Goal: Task Accomplishment & Management: Manage account settings

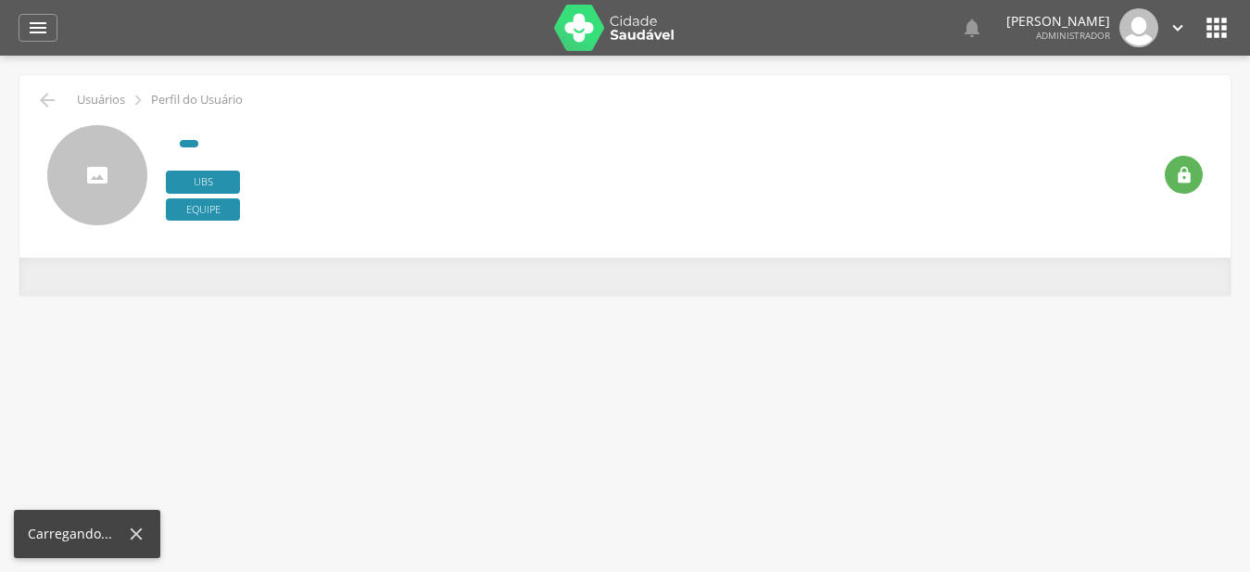
type input "**********"
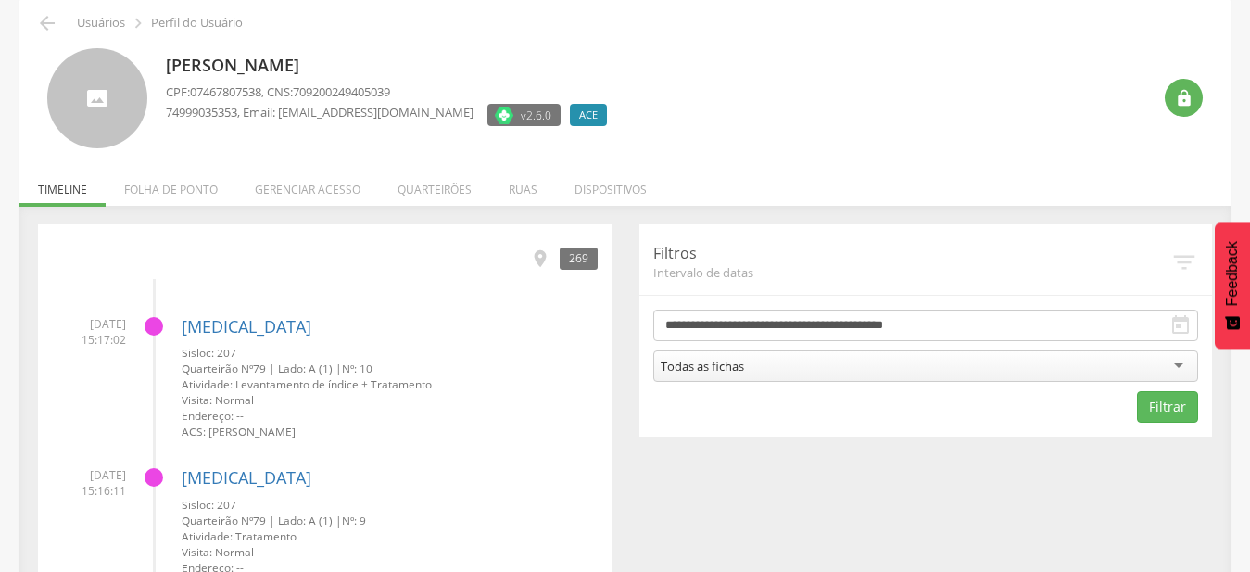
scroll to position [189, 0]
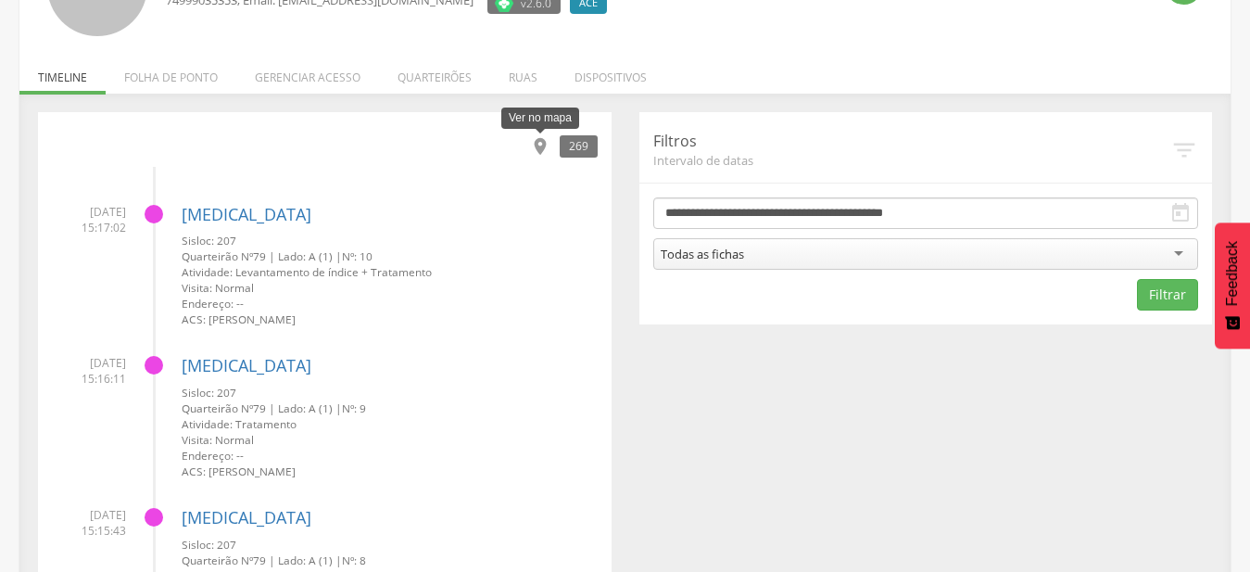
click at [534, 151] on icon "" at bounding box center [540, 146] width 20 height 20
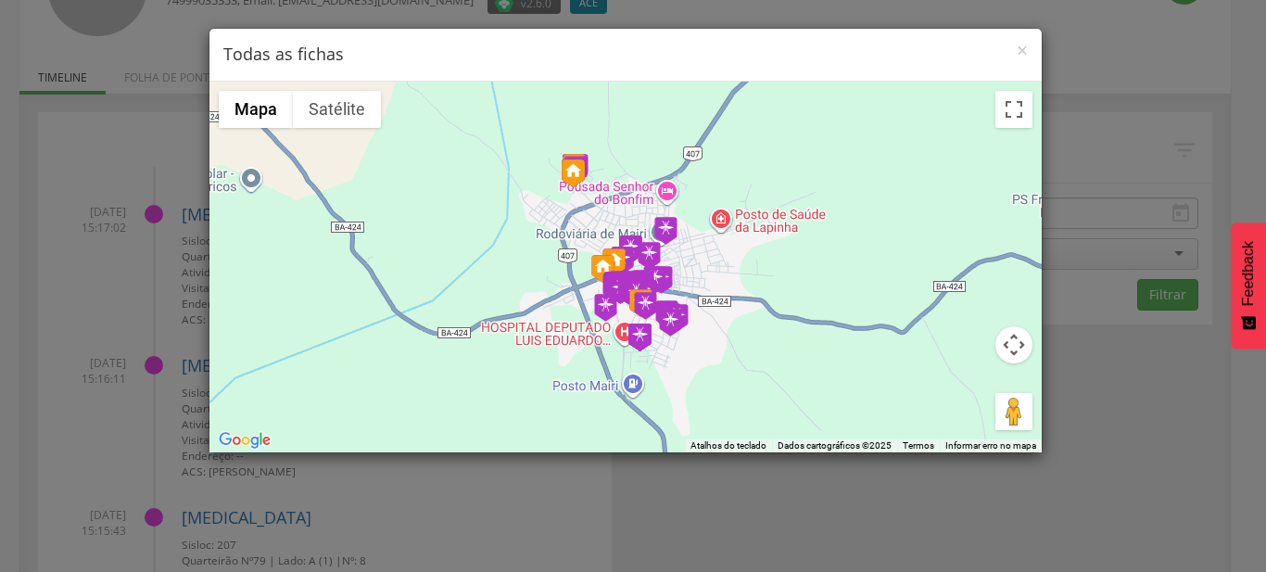
click at [1027, 50] on div "× Todas as fichas" at bounding box center [625, 55] width 832 height 53
click at [1026, 54] on span "×" at bounding box center [1021, 50] width 11 height 26
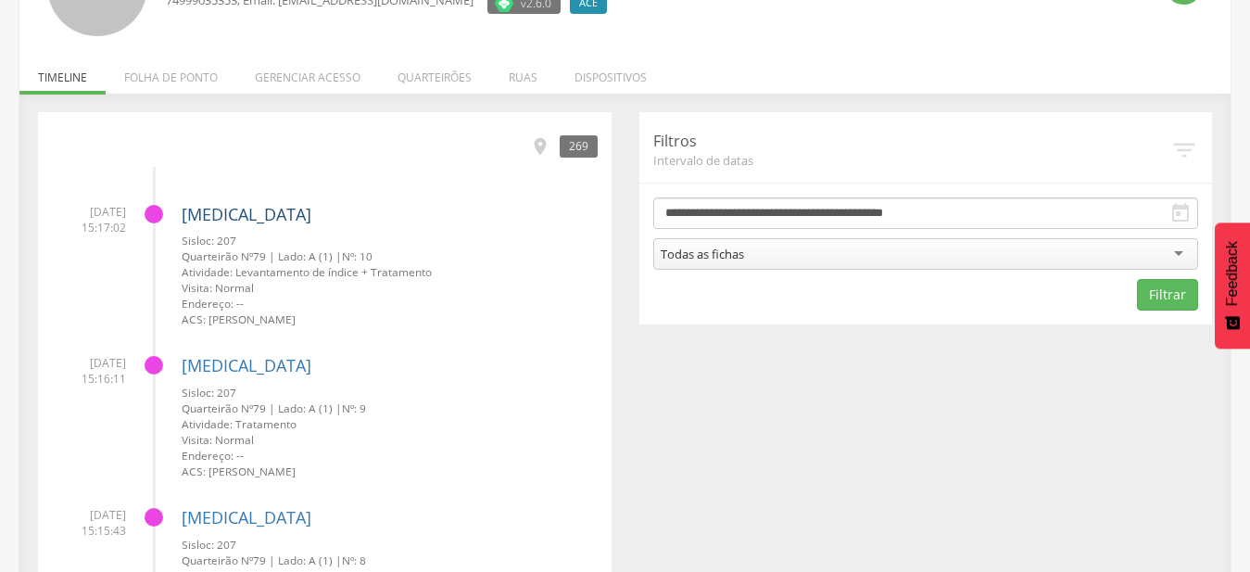
click at [204, 215] on link "[MEDICAL_DATA]" at bounding box center [247, 214] width 130 height 22
click at [0, 0] on div at bounding box center [0, 0] width 0 height 0
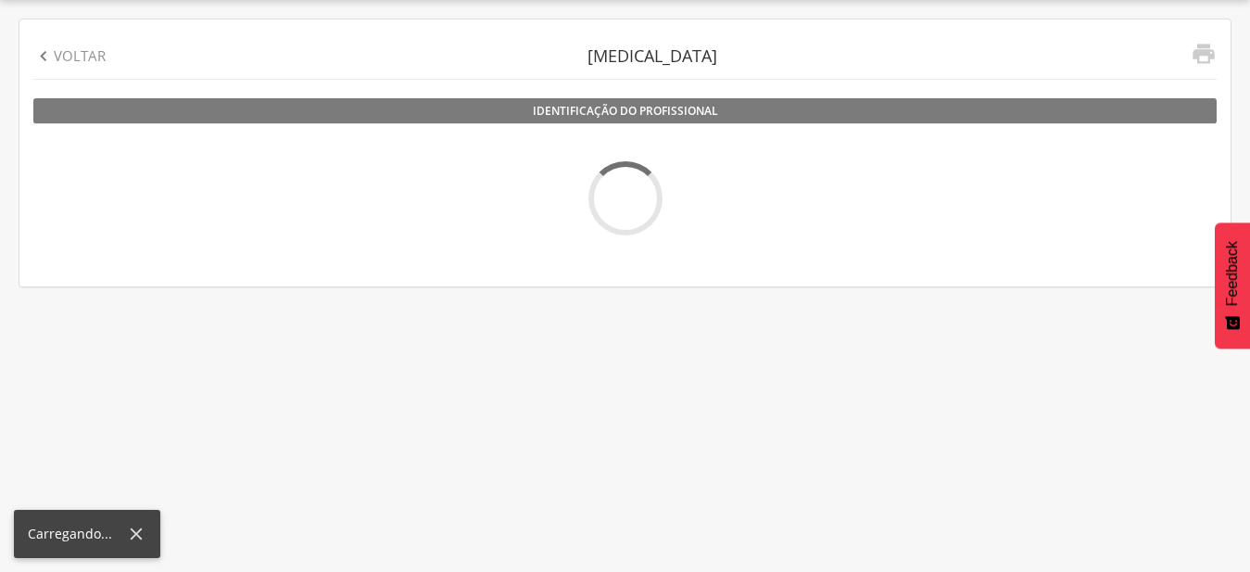
click at [204, 215] on div at bounding box center [624, 198] width 1183 height 74
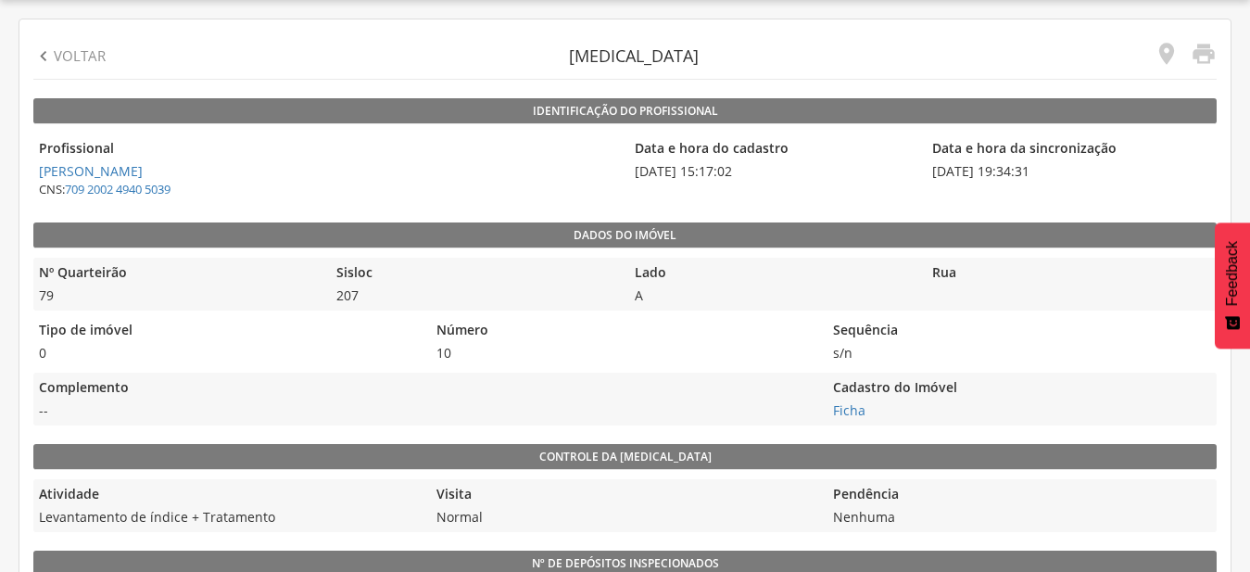
click at [692, 332] on legend "Número" at bounding box center [625, 331] width 388 height 21
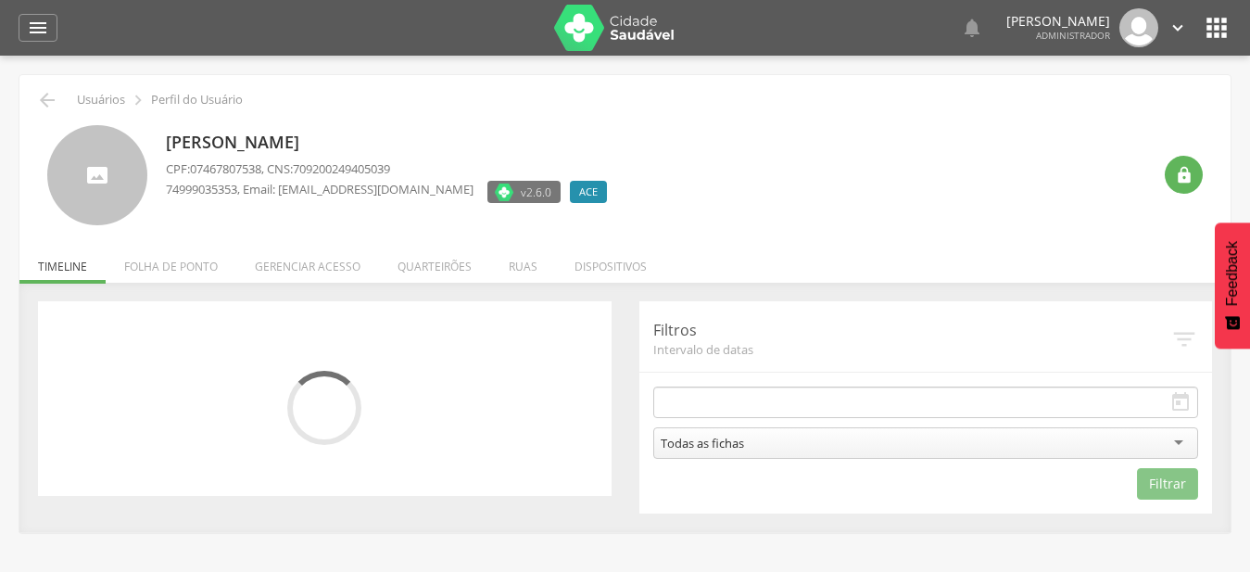
type input "**********"
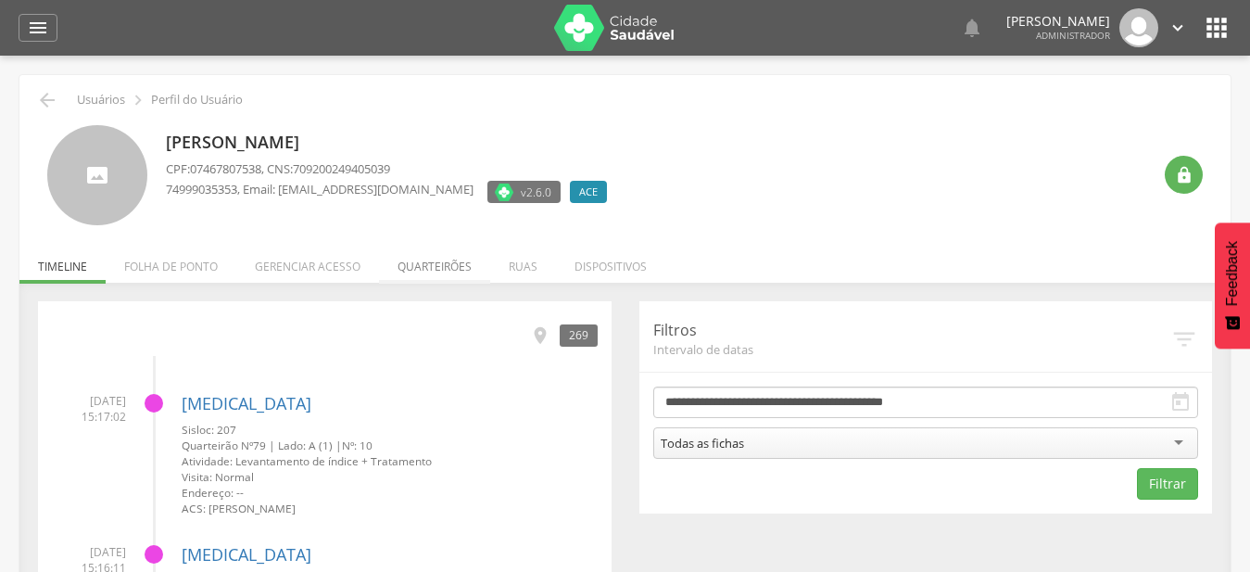
click at [431, 265] on li "Quarteirões" at bounding box center [434, 262] width 111 height 44
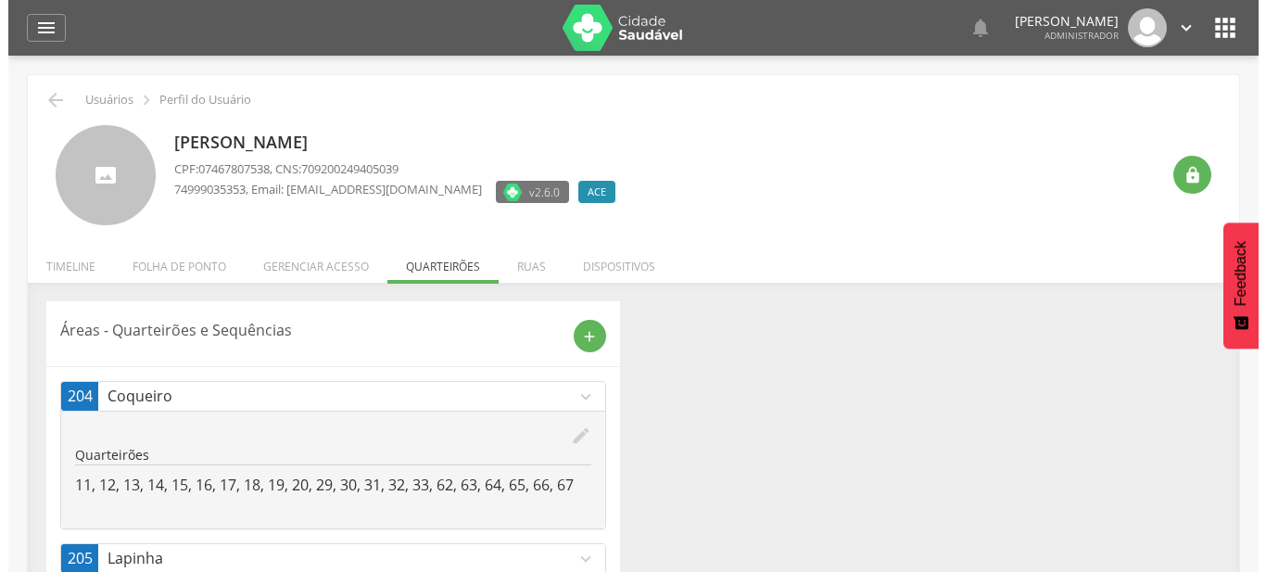
scroll to position [143, 0]
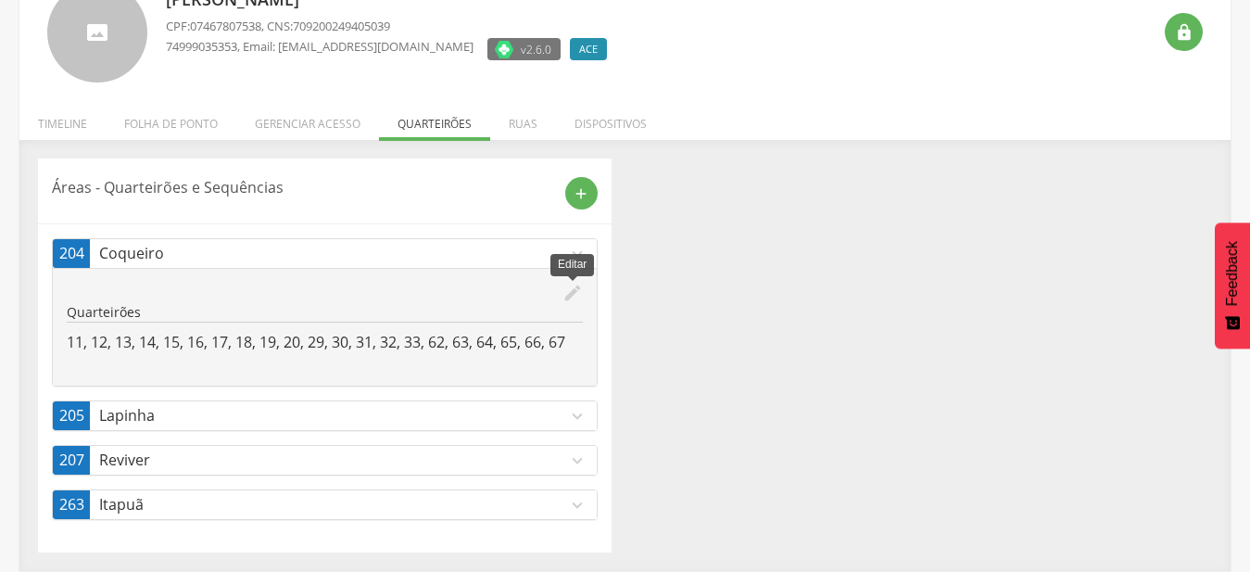
click at [576, 294] on icon "edit" at bounding box center [572, 293] width 20 height 20
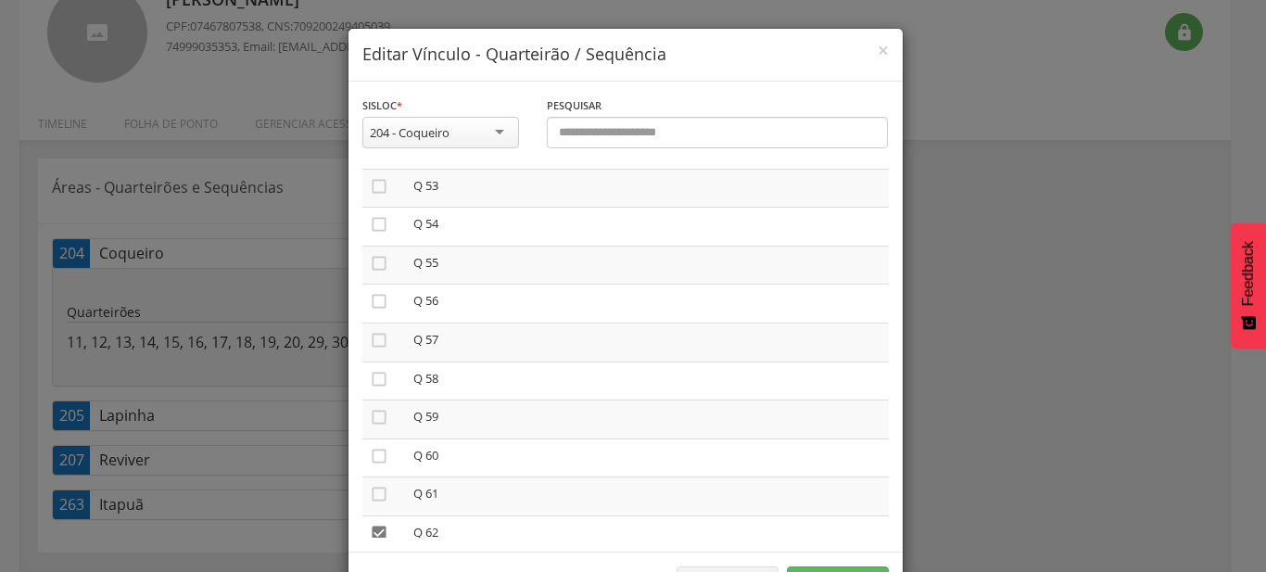
scroll to position [2007, 0]
click at [370, 244] on icon "" at bounding box center [379, 253] width 19 height 19
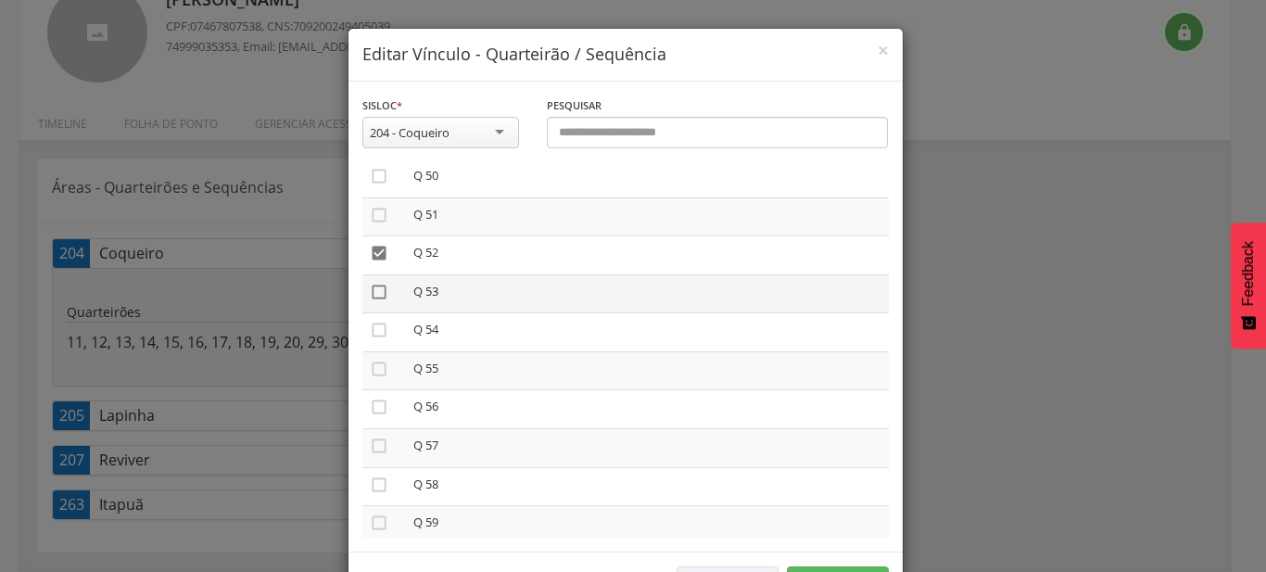
click at [370, 283] on icon "" at bounding box center [379, 292] width 19 height 19
click at [370, 359] on icon "" at bounding box center [379, 368] width 19 height 19
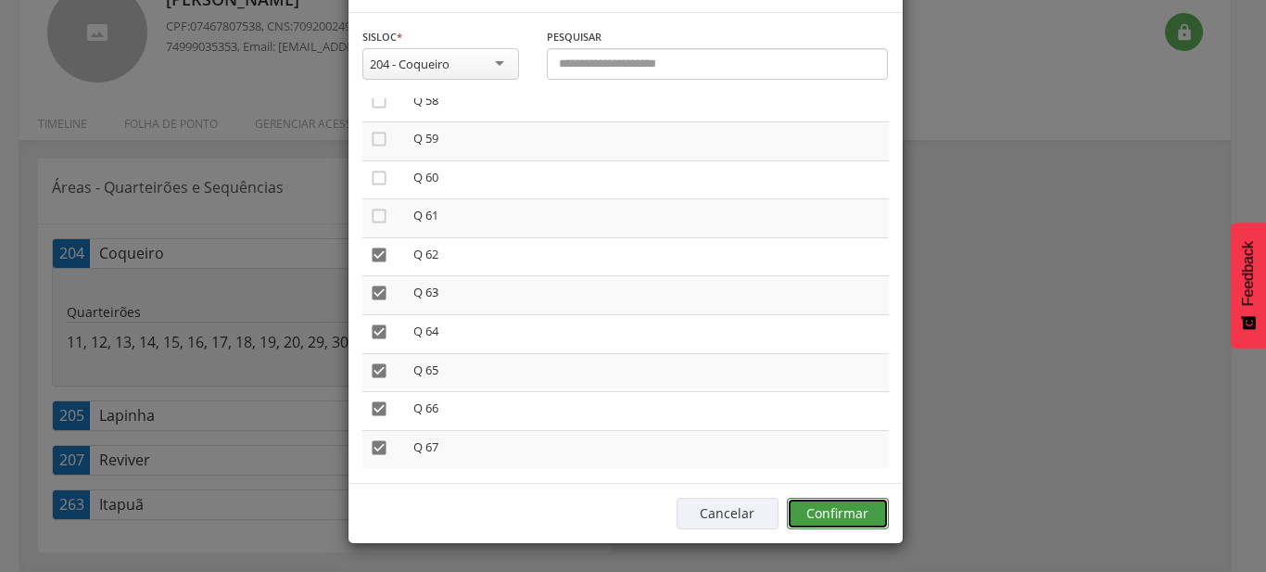
click at [798, 512] on button "Confirmar" at bounding box center [838, 514] width 102 height 32
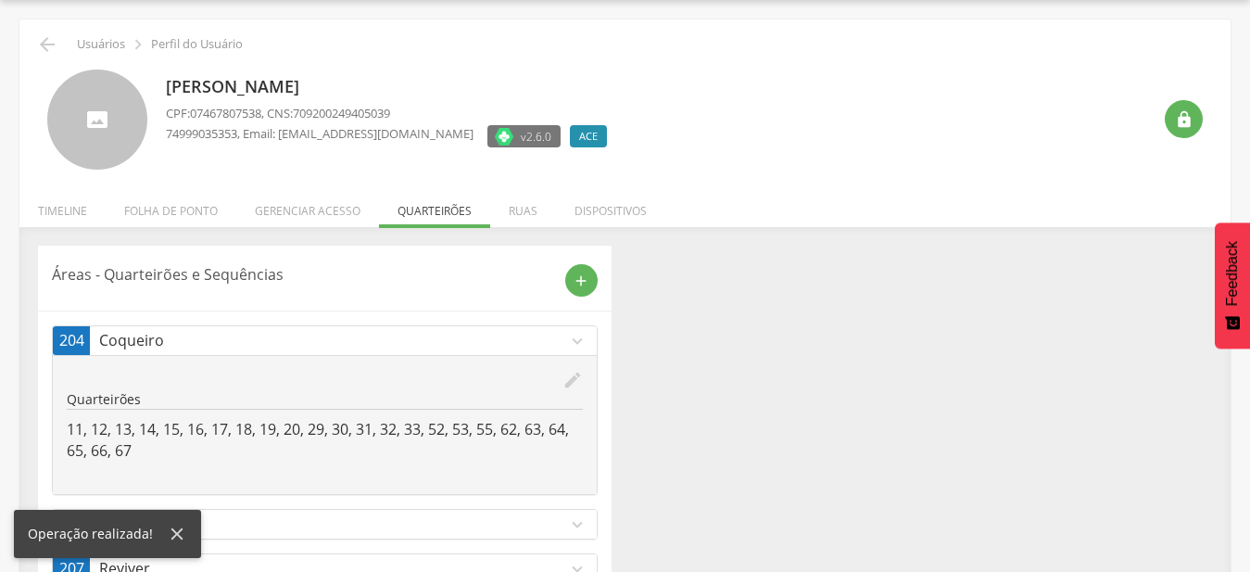
scroll to position [164, 0]
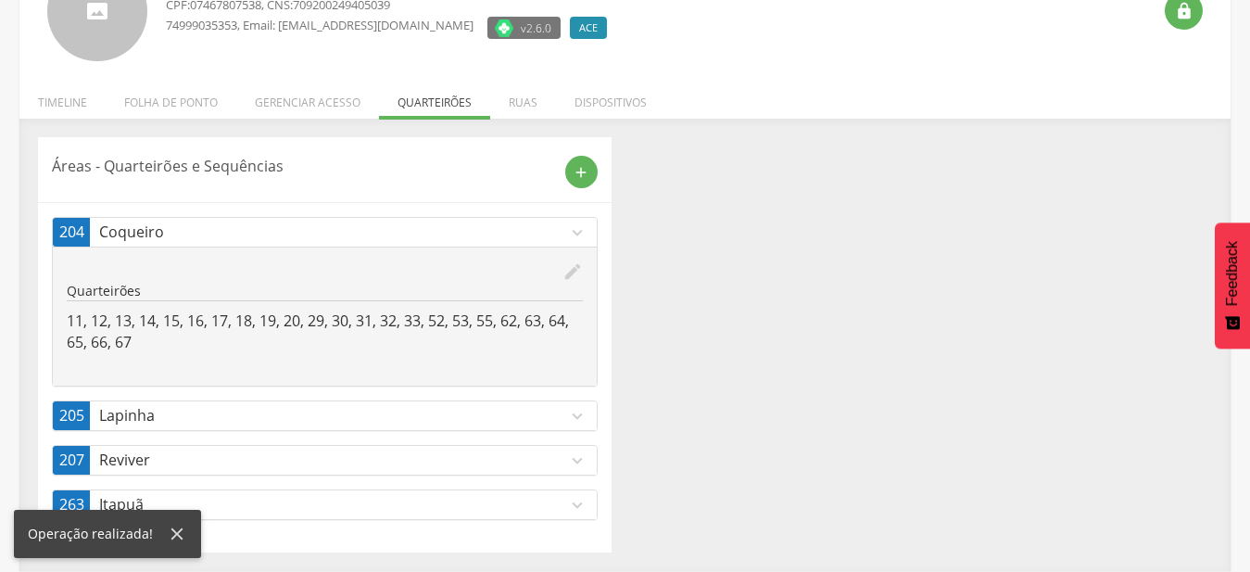
click at [510, 505] on p "Itapuã" at bounding box center [333, 504] width 468 height 21
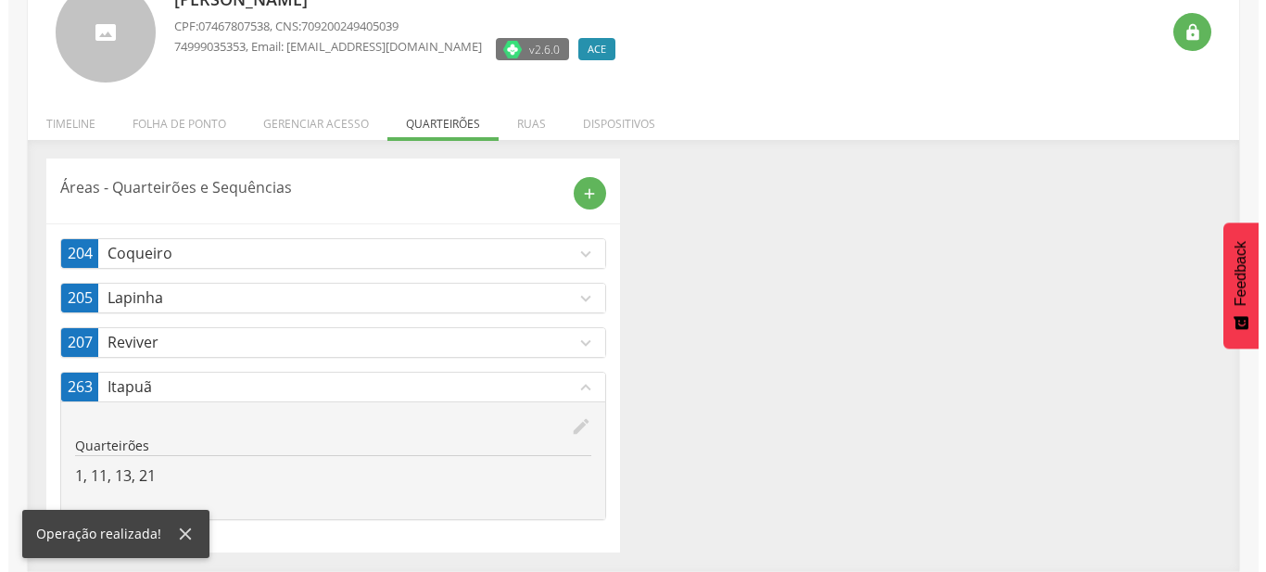
scroll to position [143, 0]
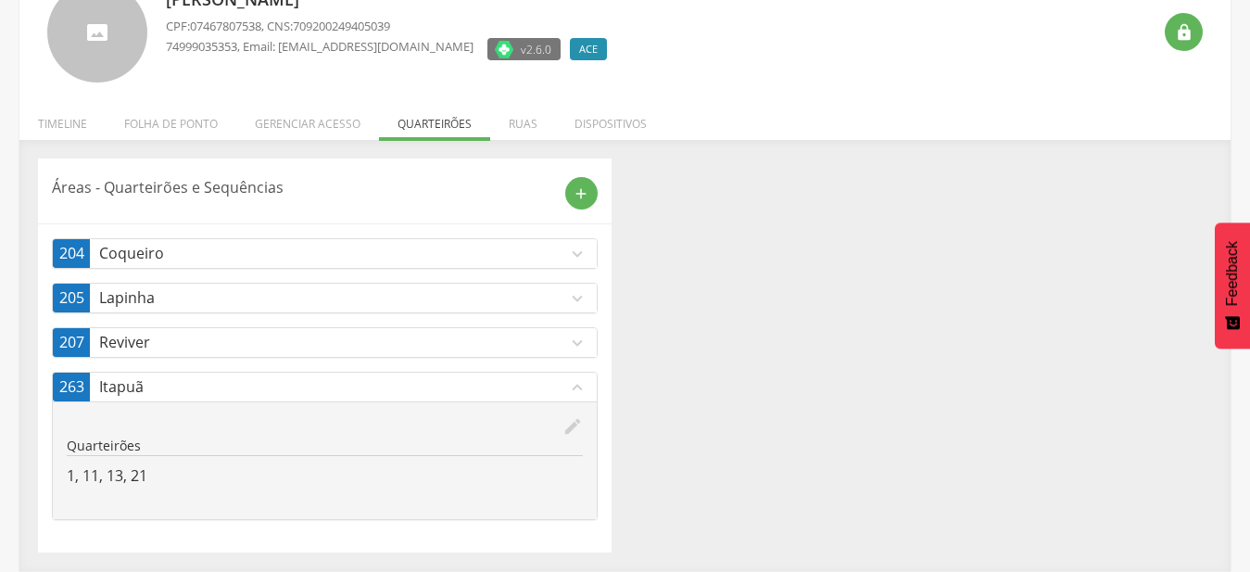
click at [512, 295] on p "Lapinha" at bounding box center [333, 297] width 468 height 21
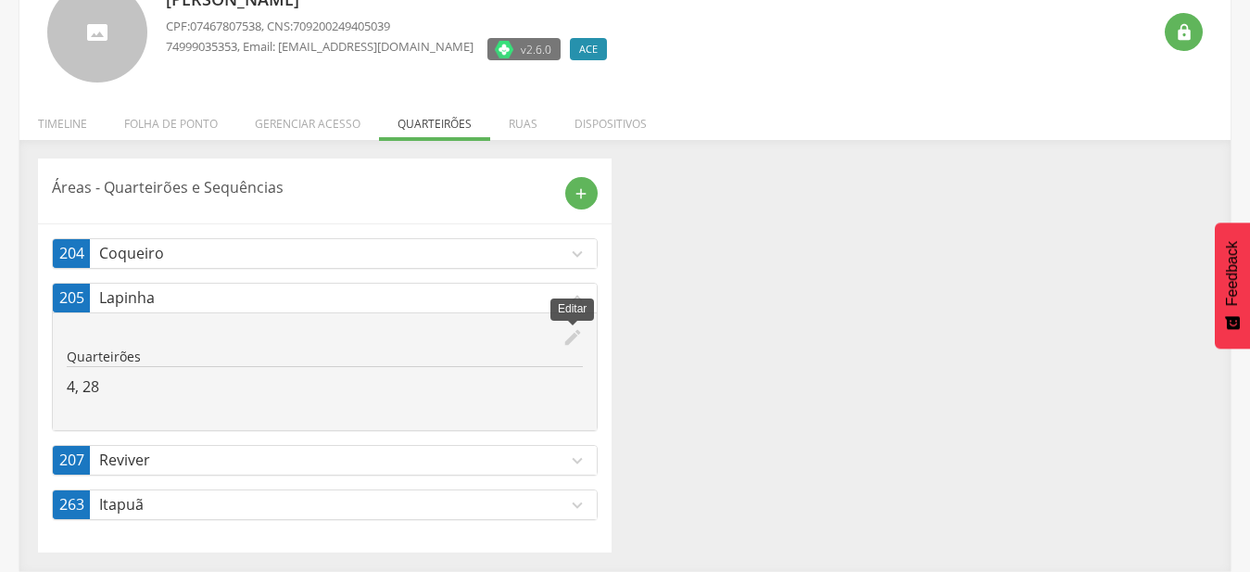
click at [573, 337] on icon "edit" at bounding box center [572, 337] width 20 height 20
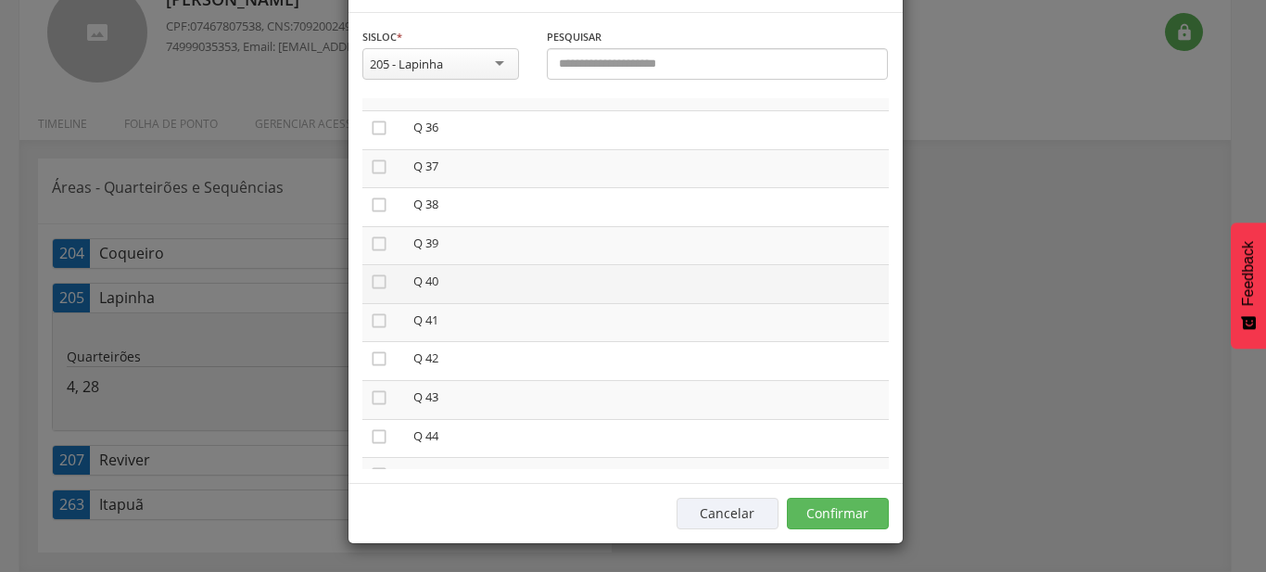
scroll to position [1373, 0]
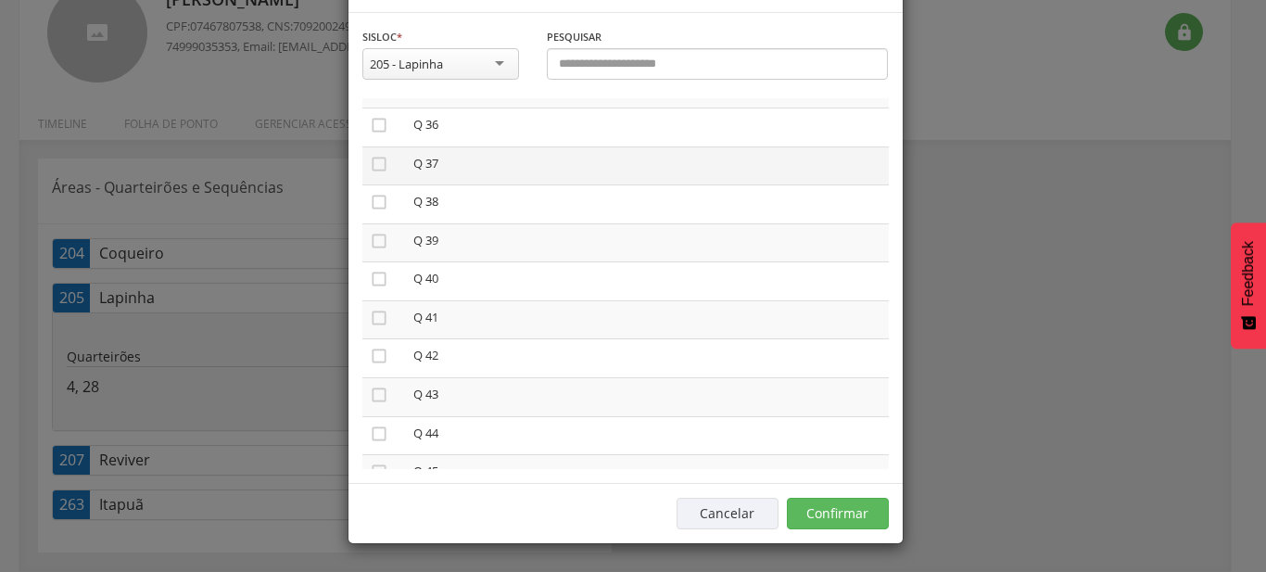
click at [372, 185] on td "" at bounding box center [384, 165] width 44 height 39
click at [370, 173] on icon "" at bounding box center [379, 164] width 19 height 19
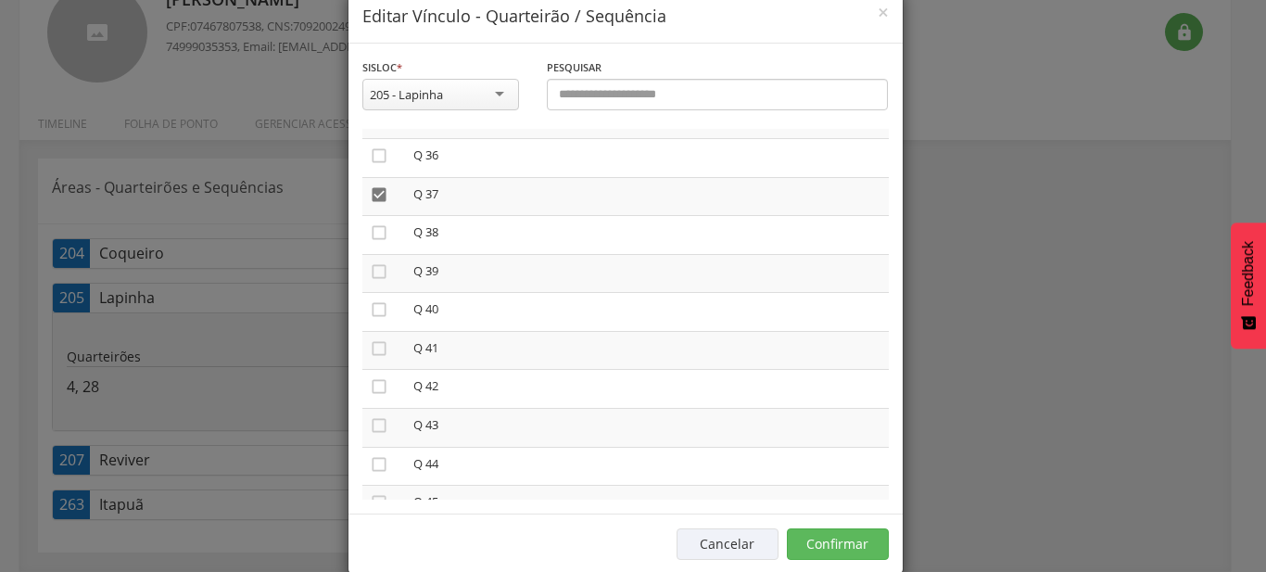
scroll to position [69, 0]
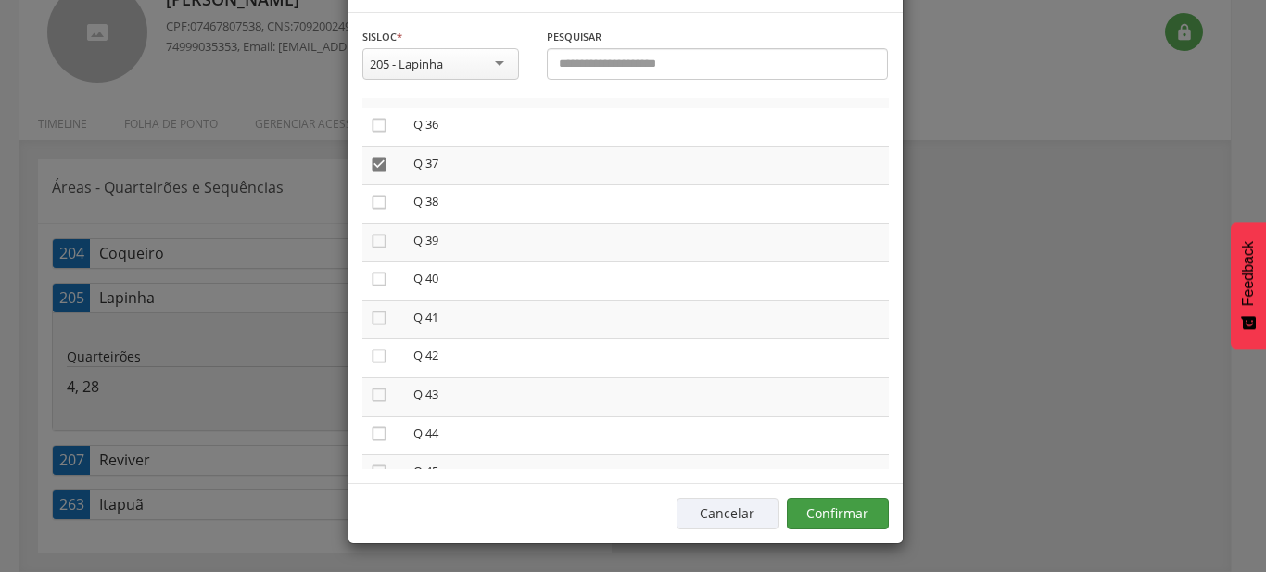
click at [854, 504] on div "Cancelar Confirmar" at bounding box center [625, 513] width 554 height 60
click at [854, 504] on button "Confirmar" at bounding box center [838, 514] width 102 height 32
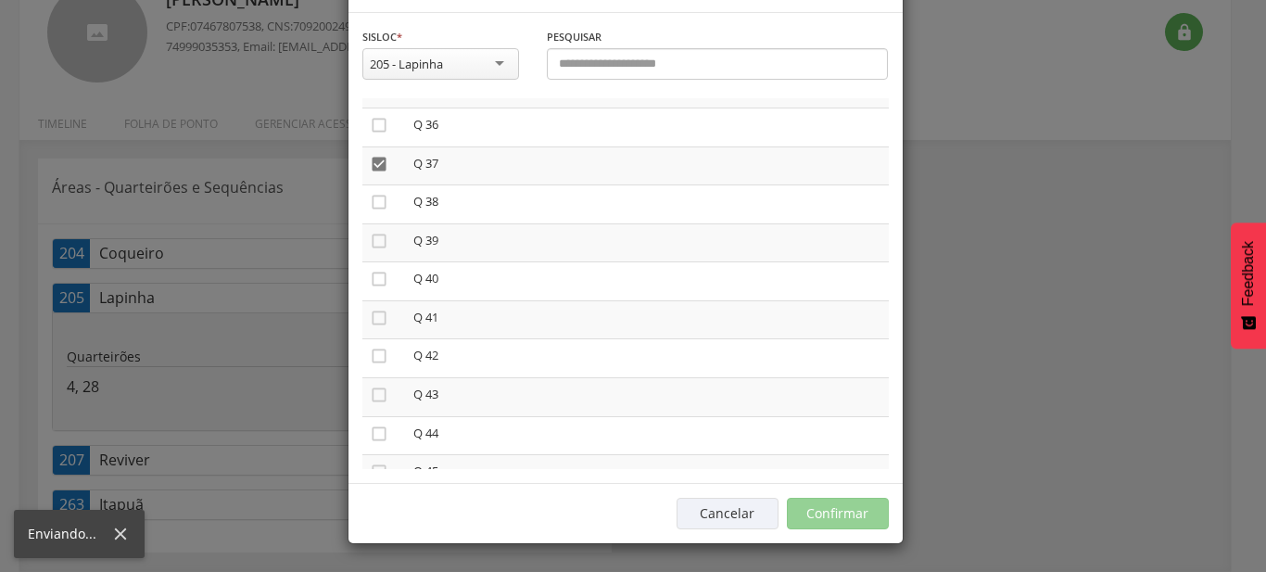
scroll to position [56, 0]
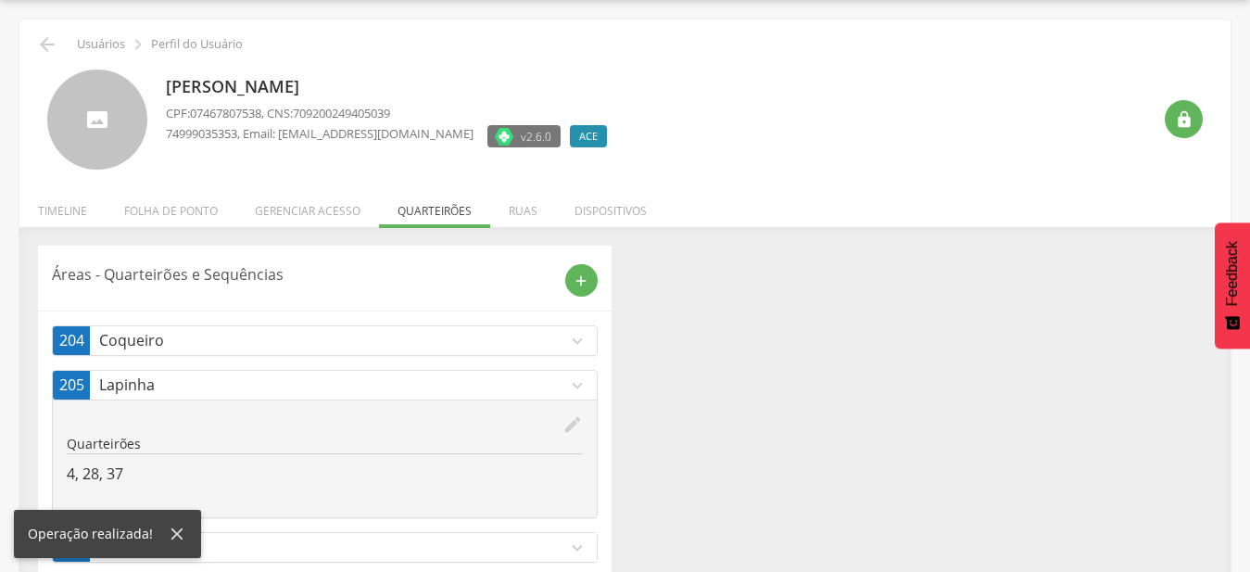
click at [578, 395] on icon "expand_more" at bounding box center [577, 385] width 20 height 20
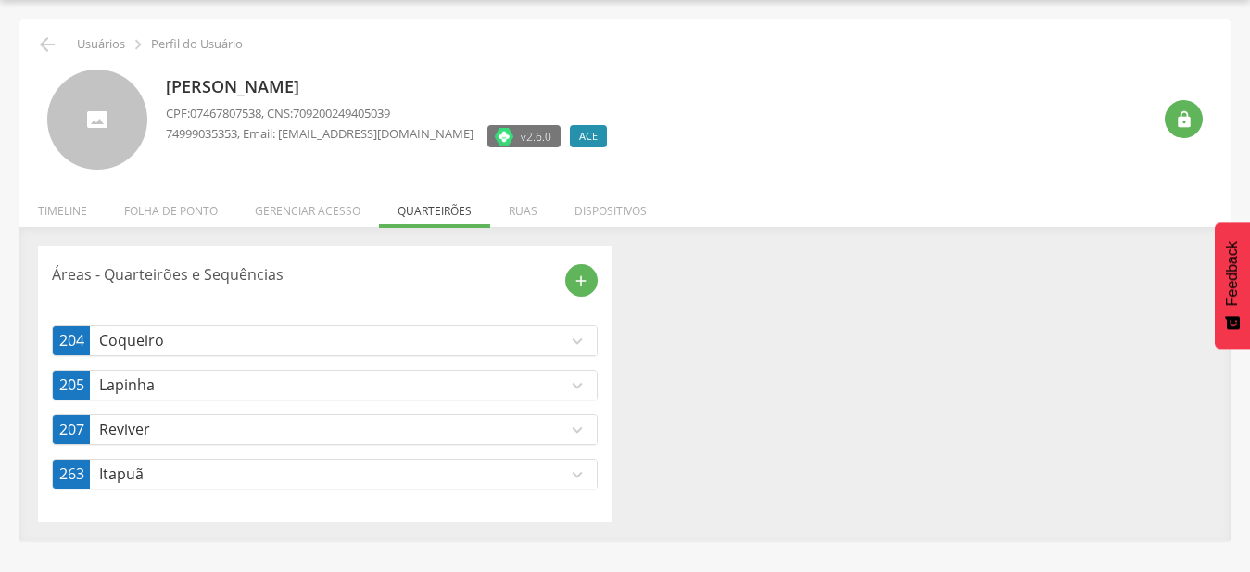
click at [532, 427] on p "Reviver" at bounding box center [333, 429] width 468 height 21
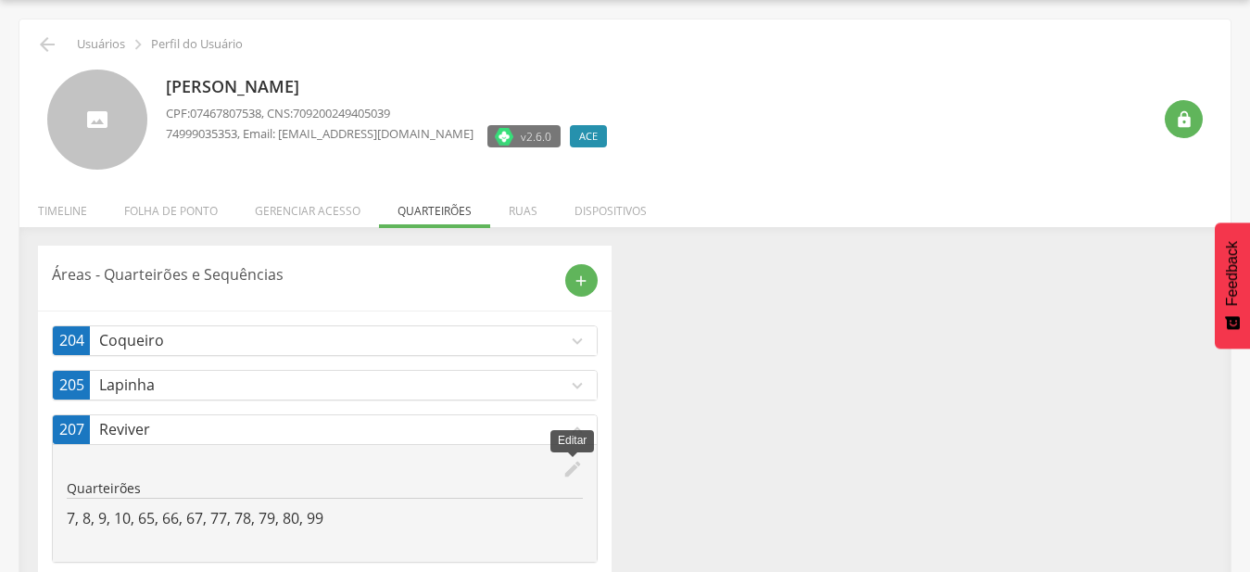
click at [578, 463] on icon "edit" at bounding box center [572, 469] width 20 height 20
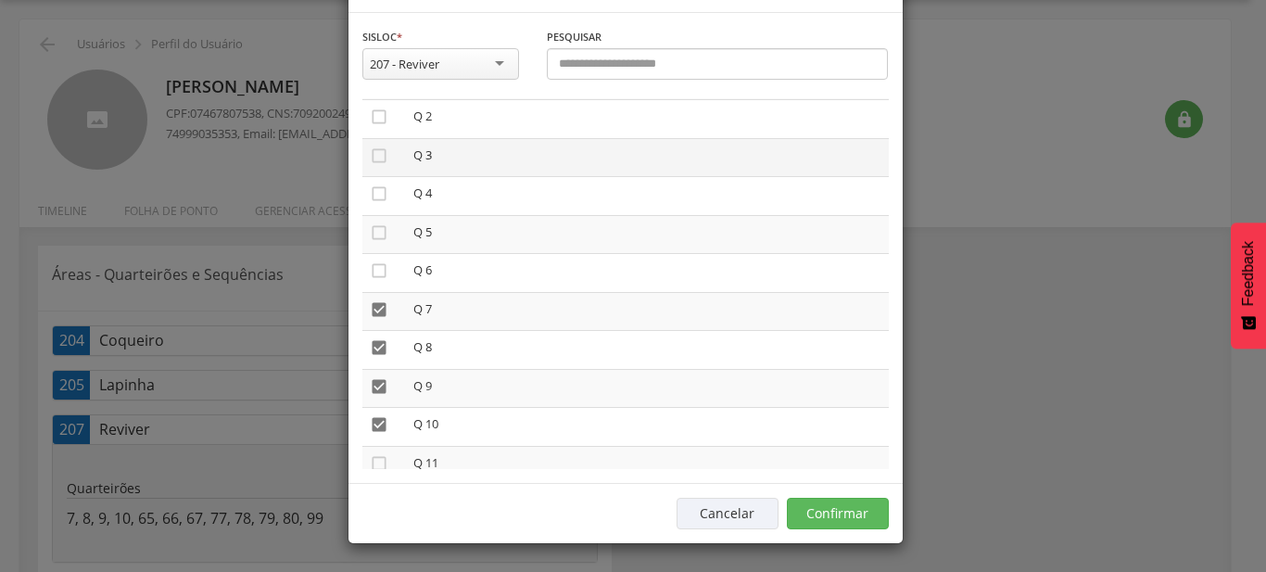
scroll to position [106, 0]
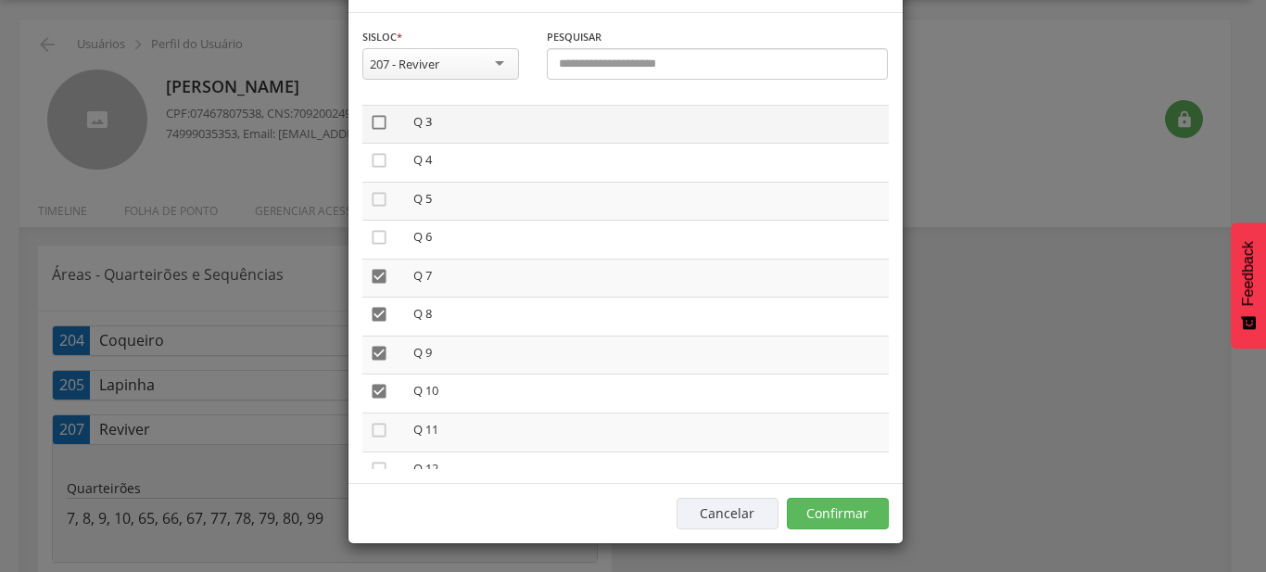
click at [376, 132] on icon "" at bounding box center [379, 122] width 19 height 19
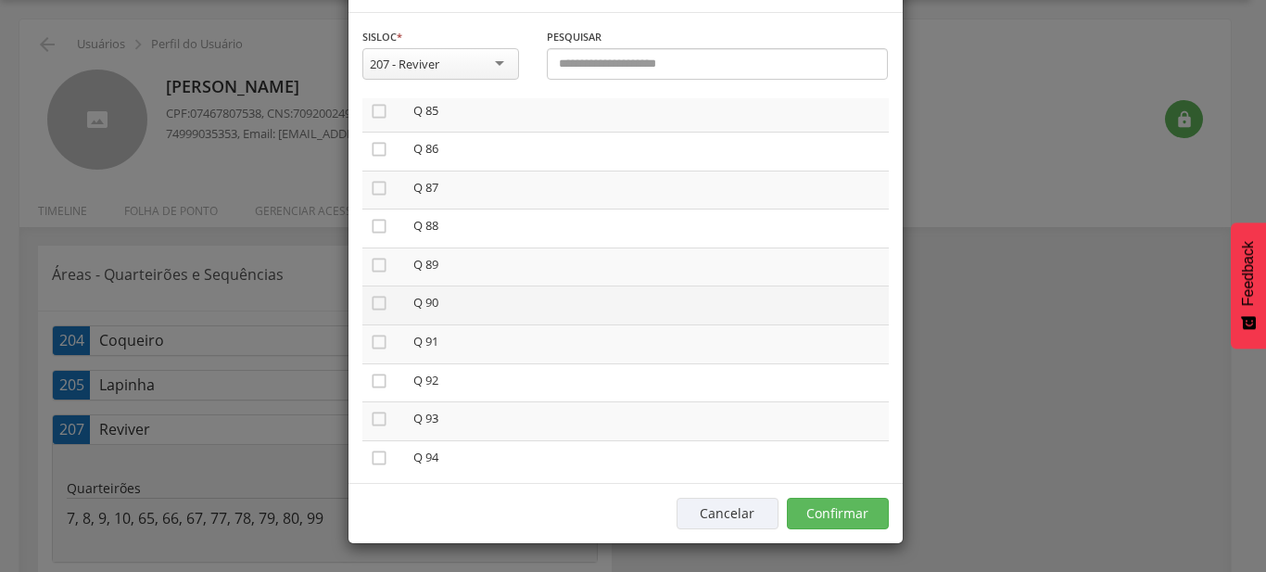
scroll to position [3169, 0]
click at [374, 264] on icon "" at bounding box center [379, 255] width 19 height 19
click at [376, 303] on icon "" at bounding box center [379, 293] width 19 height 19
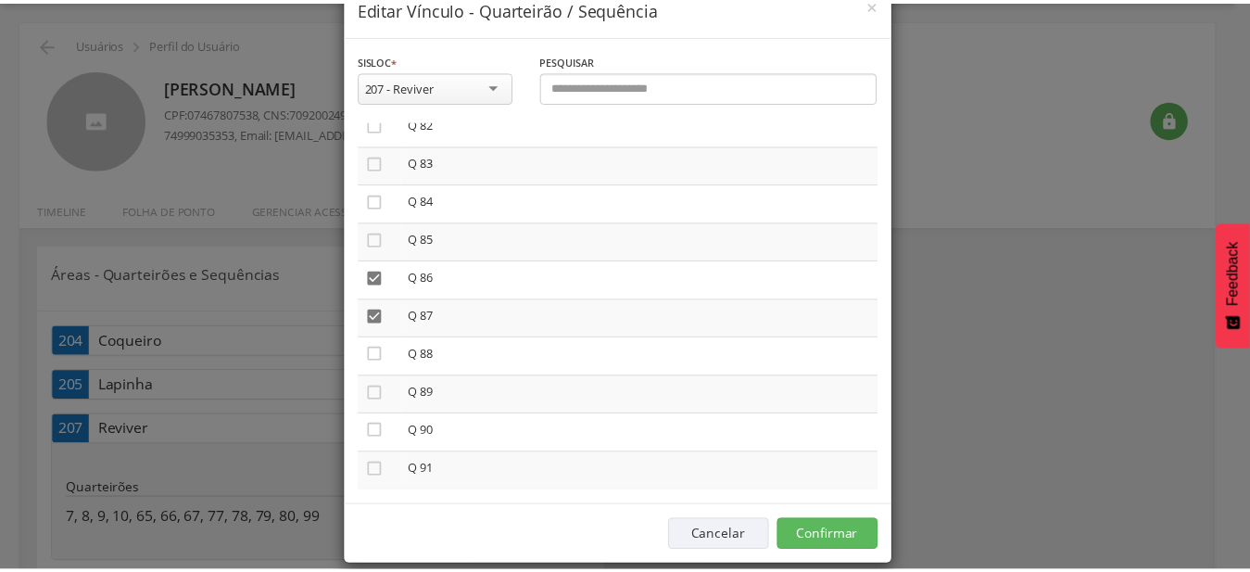
scroll to position [69, 0]
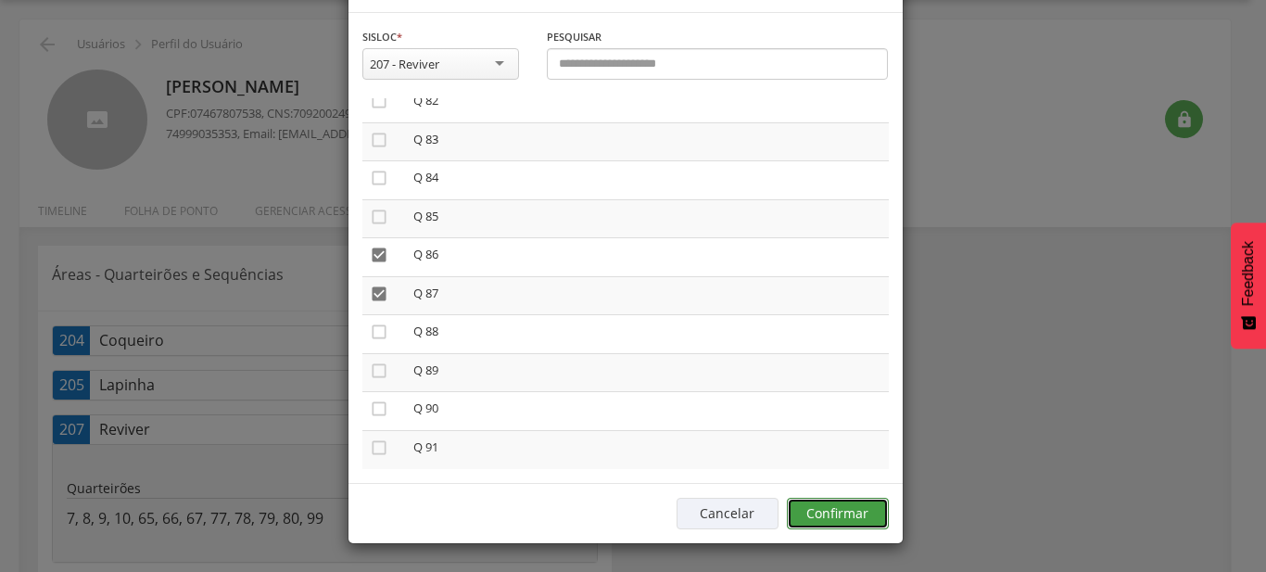
click at [841, 511] on button "Confirmar" at bounding box center [838, 514] width 102 height 32
